Goal: Task Accomplishment & Management: Complete application form

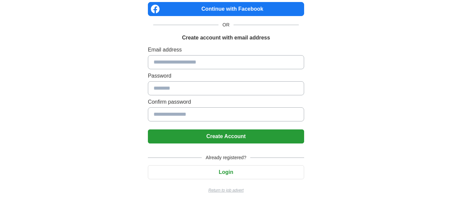
scroll to position [66, 0]
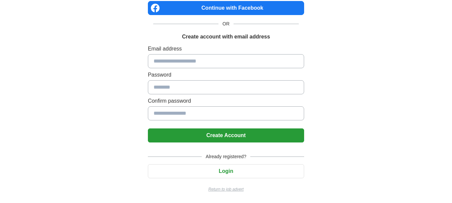
click at [180, 67] on input at bounding box center [226, 61] width 156 height 14
type input "**********"
click at [162, 82] on input at bounding box center [226, 87] width 156 height 14
click at [171, 87] on input at bounding box center [226, 87] width 156 height 14
click at [182, 89] on input at bounding box center [226, 87] width 156 height 14
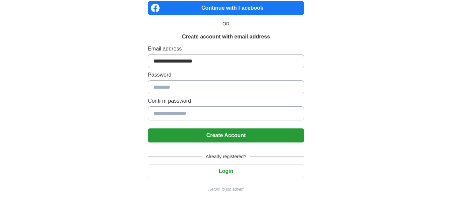
click at [182, 89] on input at bounding box center [226, 87] width 156 height 14
drag, startPoint x: 182, startPoint y: 89, endPoint x: 163, endPoint y: 87, distance: 18.6
click at [163, 87] on input at bounding box center [226, 87] width 156 height 14
type input "*"
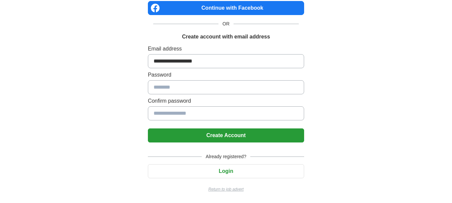
click at [167, 108] on input at bounding box center [226, 113] width 156 height 14
click at [172, 114] on input at bounding box center [226, 113] width 156 height 14
click at [170, 87] on input at bounding box center [226, 87] width 156 height 14
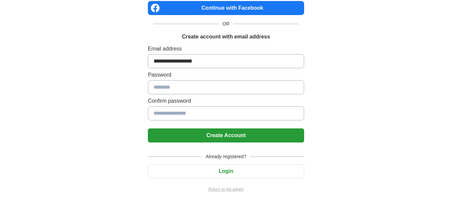
drag, startPoint x: 170, startPoint y: 87, endPoint x: 115, endPoint y: 90, distance: 55.3
click at [115, 90] on div "**********" at bounding box center [226, 68] width 418 height 269
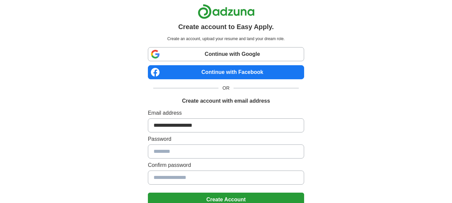
scroll to position [0, 0]
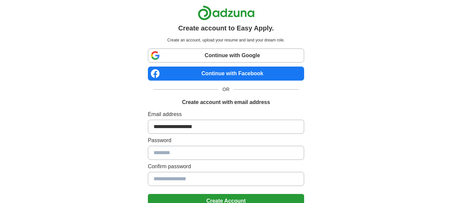
click at [209, 53] on link "Continue with Google" at bounding box center [226, 56] width 156 height 14
